Goal: Find specific page/section

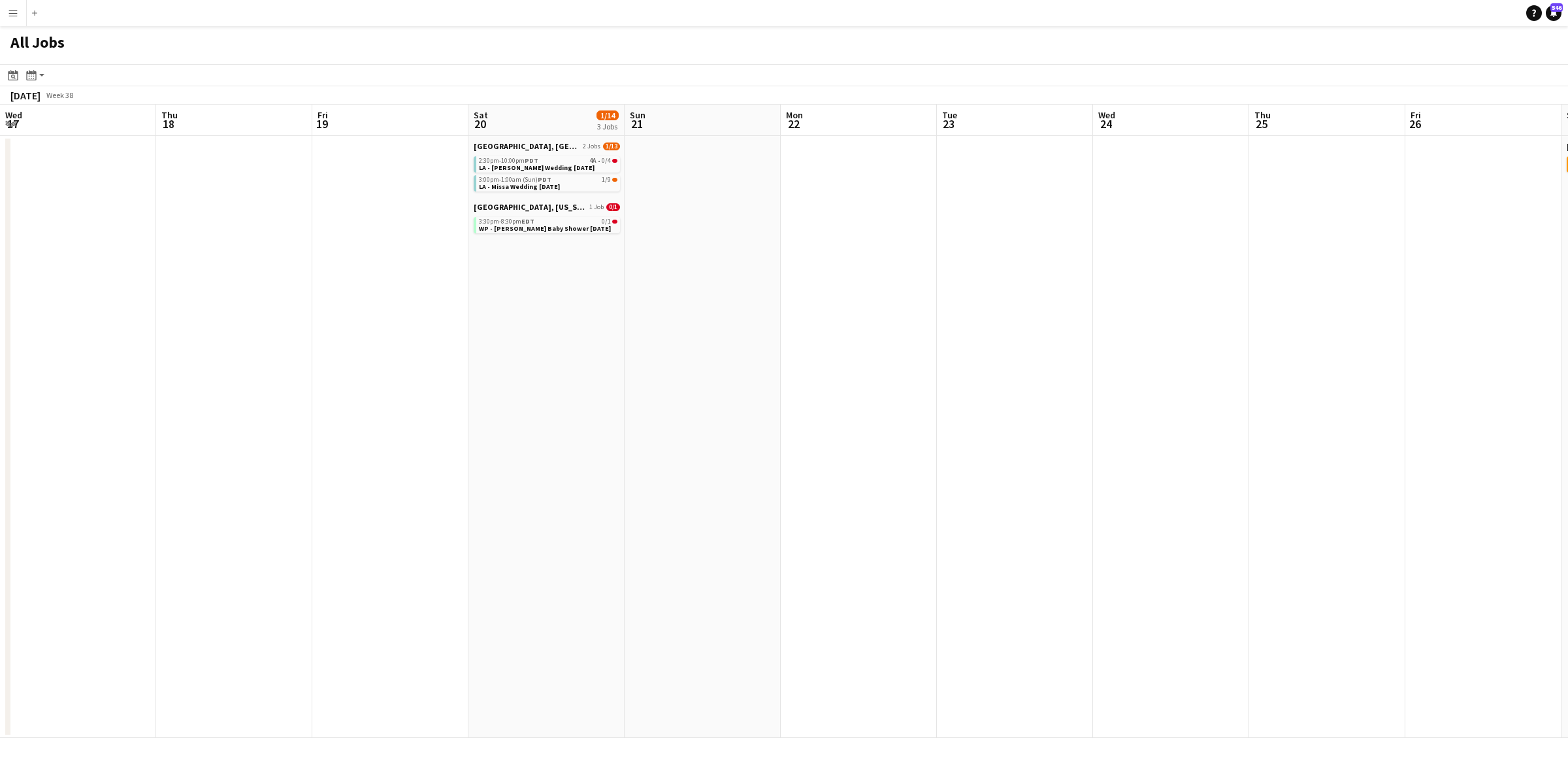
scroll to position [0, 352]
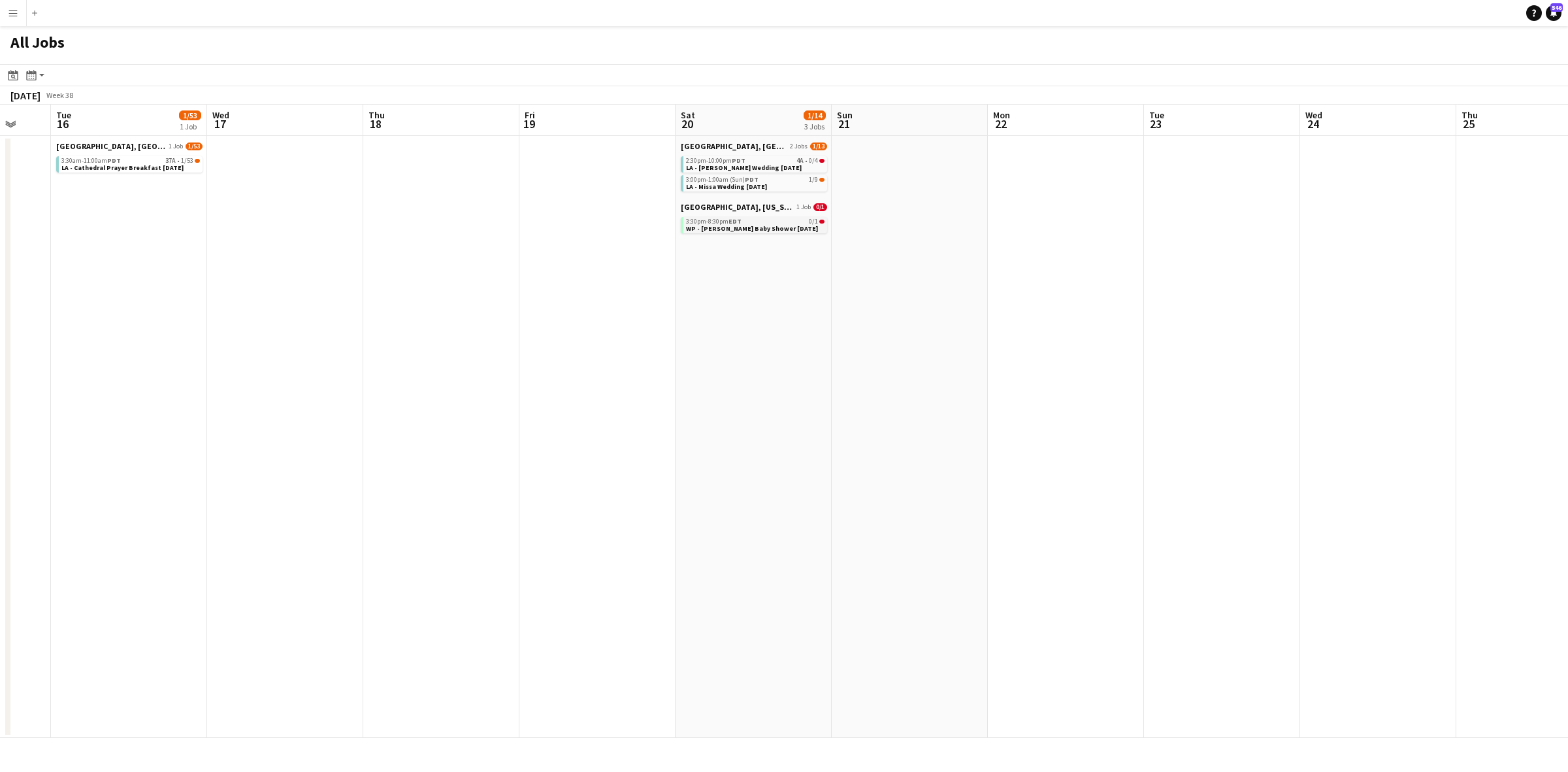
drag, startPoint x: 713, startPoint y: 227, endPoint x: 830, endPoint y: 217, distance: 117.4
click at [842, 217] on app-calendar-viewport "Sun 14 Mon 15 Tue 16 1/53 1 Job Wed 17 Thu 18 Fri 19 Sat 20 1/14 3 Jobs Sun 21 …" at bounding box center [784, 421] width 1568 height 633
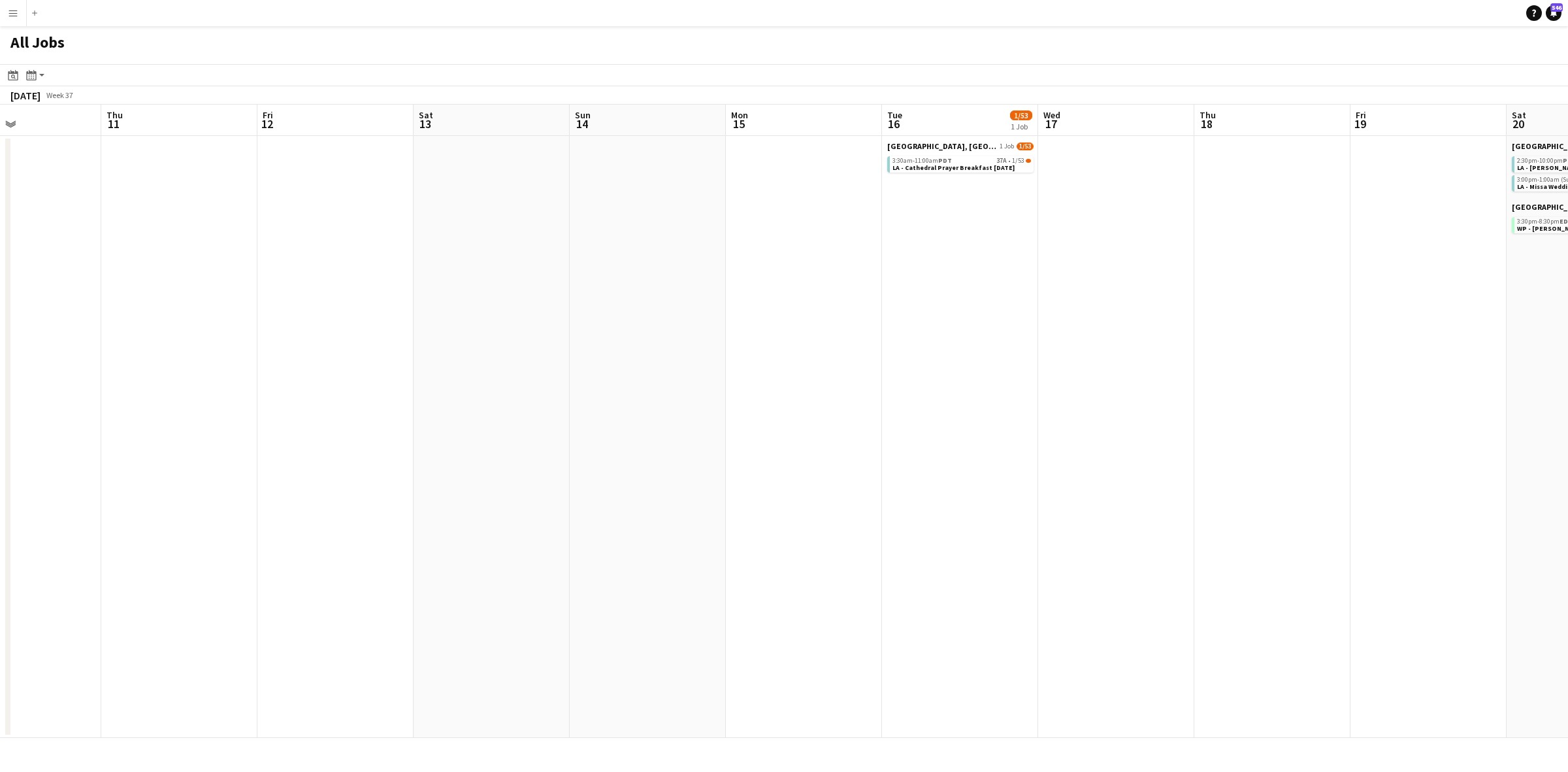
scroll to position [0, 322]
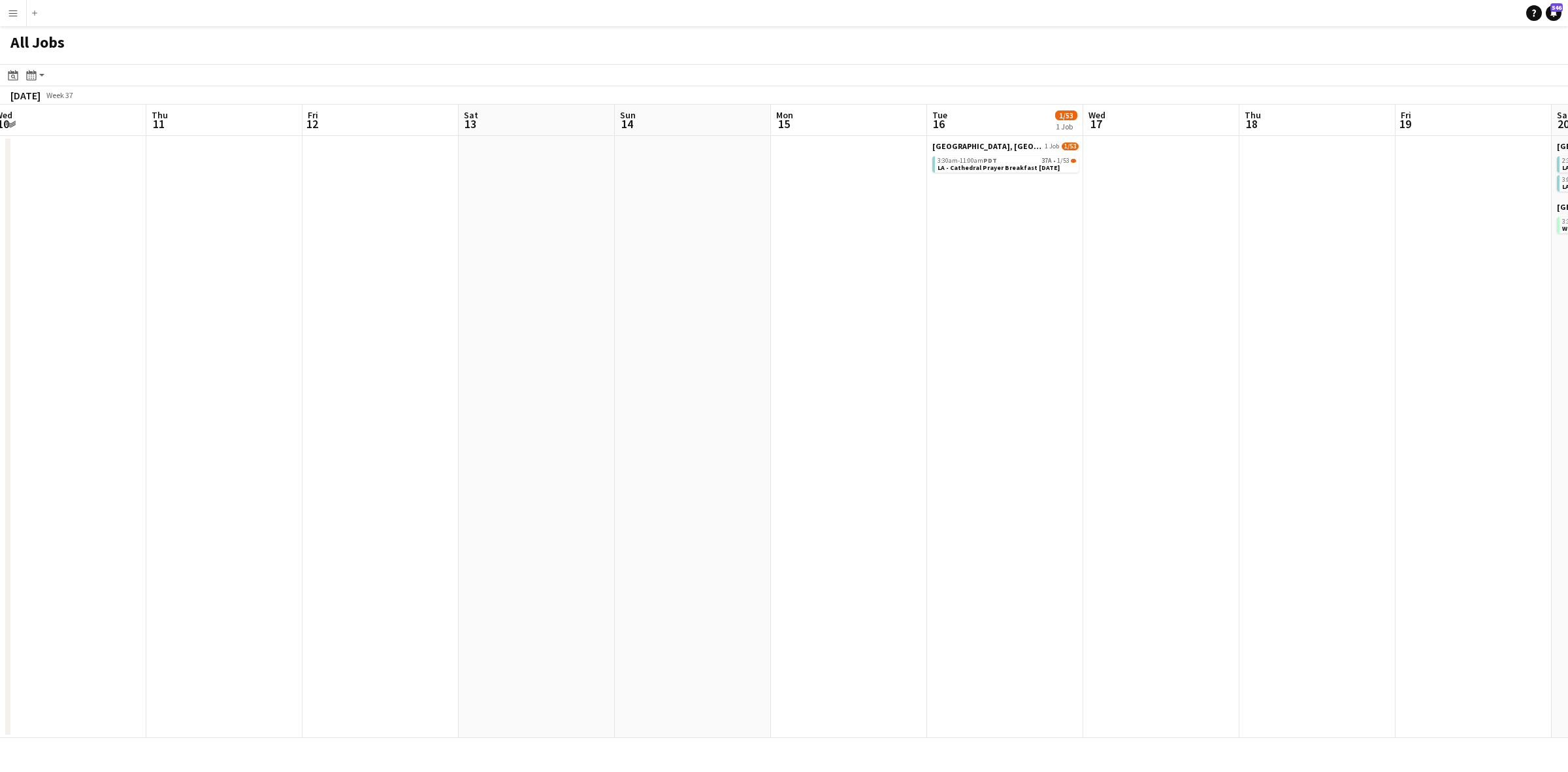
drag, startPoint x: 122, startPoint y: 223, endPoint x: 959, endPoint y: 224, distance: 837.0
click at [959, 224] on app-calendar-viewport "Mon 8 Tue 9 Wed 10 Thu 11 Fri 12 Sat 13 Sun 14 Mon 15 Tue 16 1/53 1 Job Wed 17 …" at bounding box center [784, 421] width 1568 height 633
click at [14, 18] on button "Menu" at bounding box center [13, 13] width 26 height 26
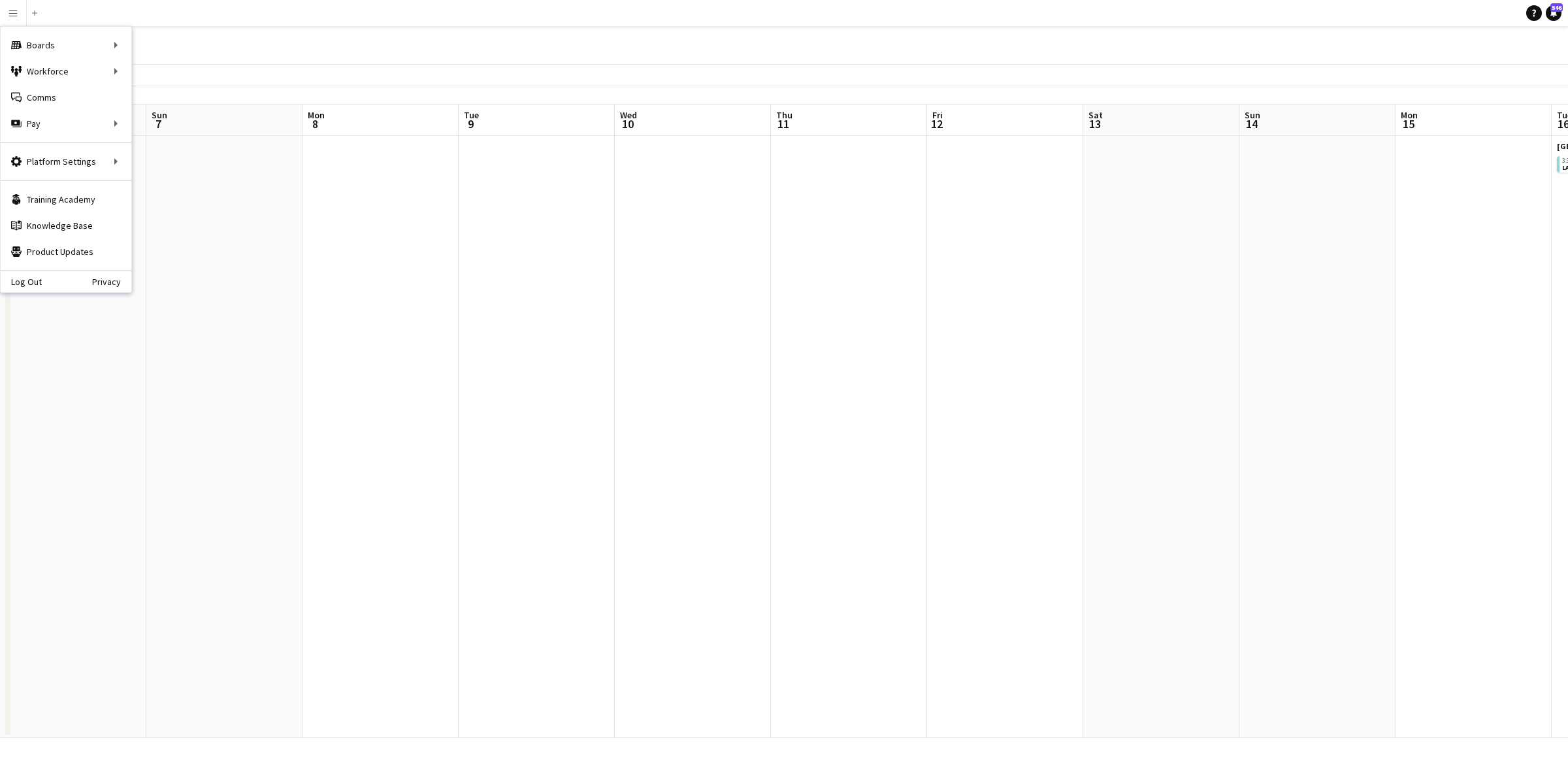
drag, startPoint x: 984, startPoint y: 233, endPoint x: 1031, endPoint y: 164, distance: 83.5
click at [1126, 212] on app-calendar-viewport "Thu 4 Fri 5 Sat 6 Sun 7 Mon 8 Tue 9 Wed 10 Thu 11 Fri 12 Sat 13 Sun 14 Mon 15 T…" at bounding box center [784, 421] width 1568 height 633
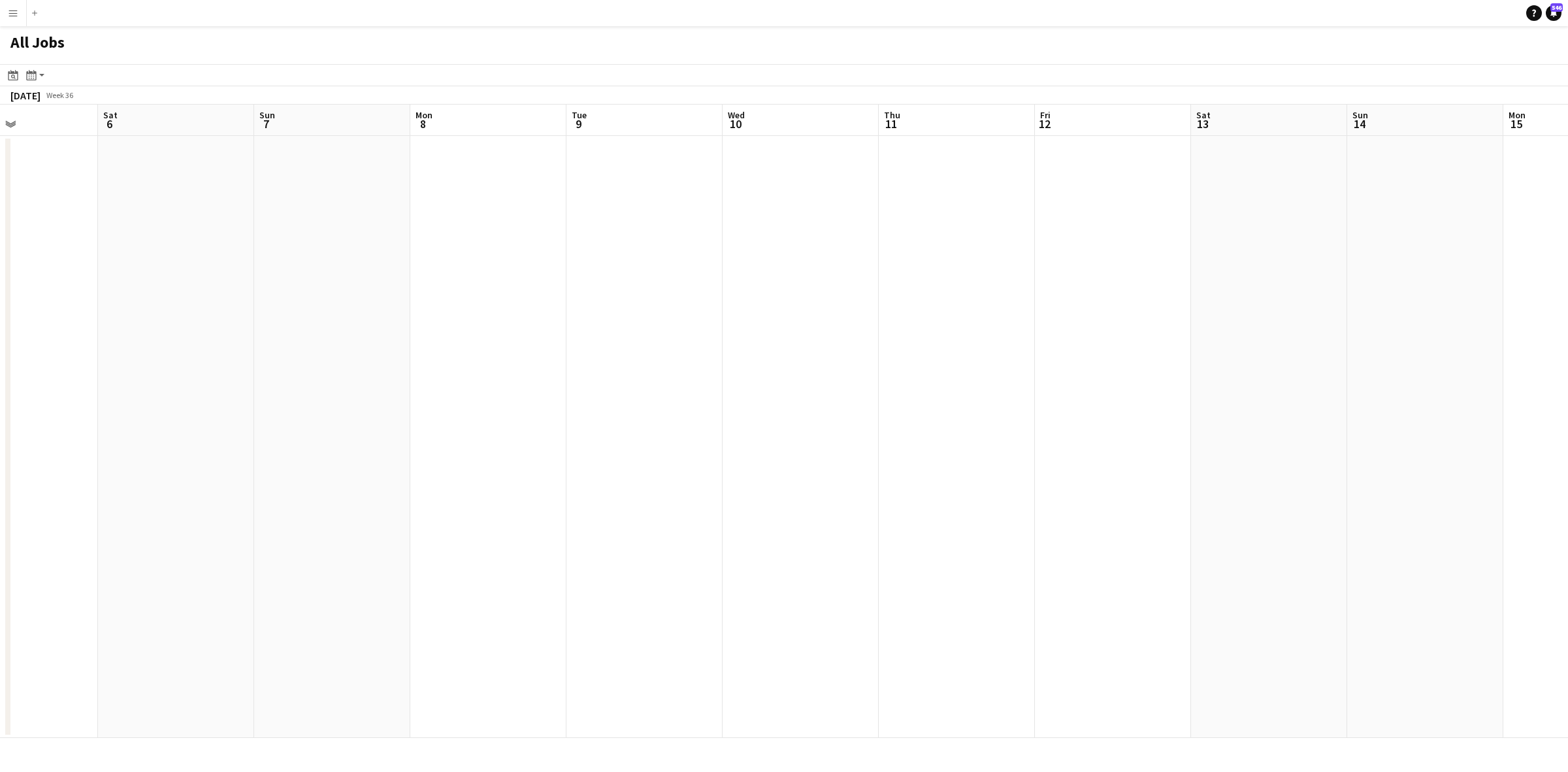
click at [18, 19] on button "Menu" at bounding box center [13, 13] width 26 height 26
click at [38, 10] on button "Add" at bounding box center [35, 13] width 10 height 10
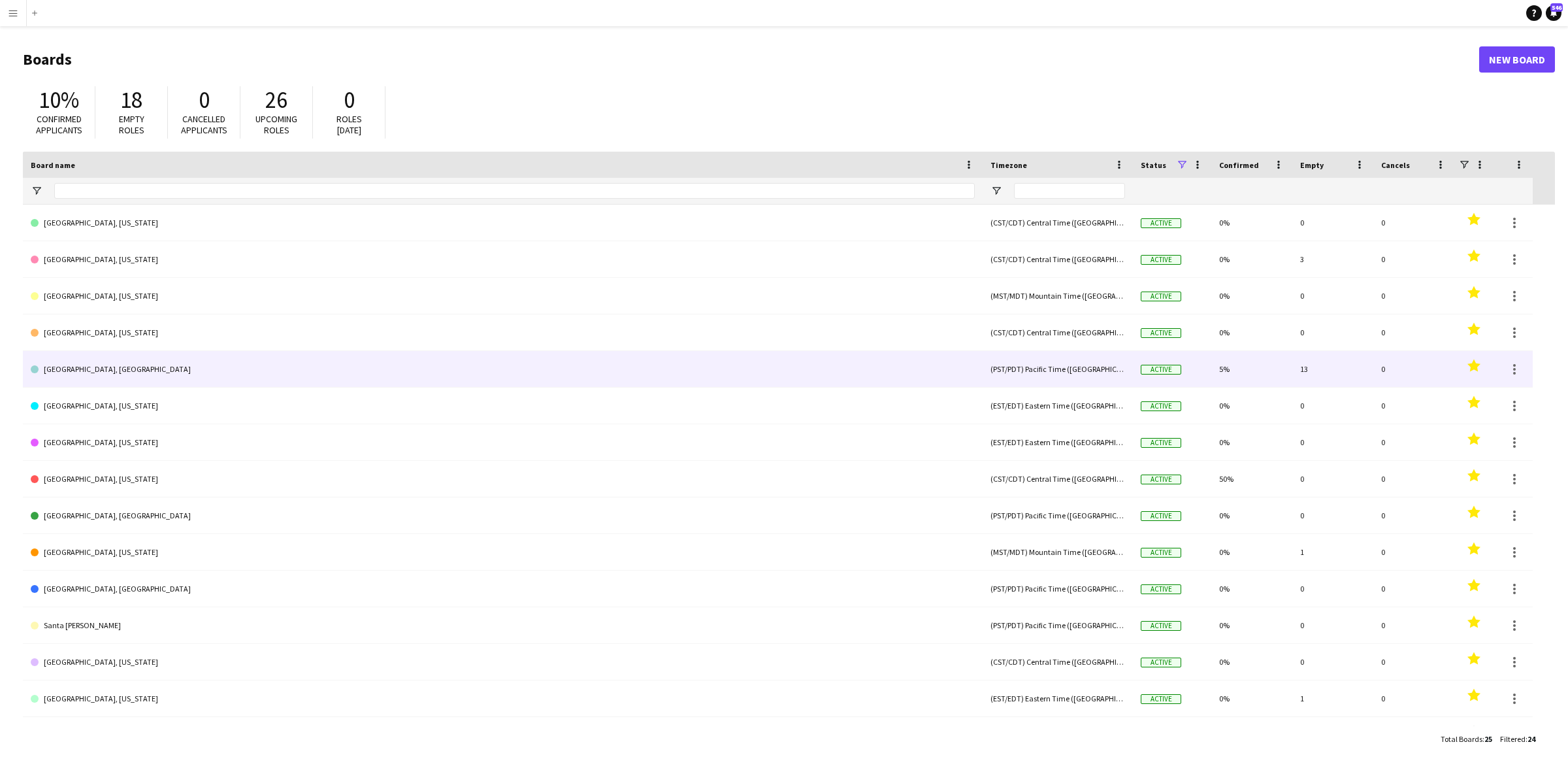
click at [75, 360] on link "[GEOGRAPHIC_DATA], [GEOGRAPHIC_DATA]" at bounding box center [503, 369] width 944 height 37
